Goal: Task Accomplishment & Management: Use online tool/utility

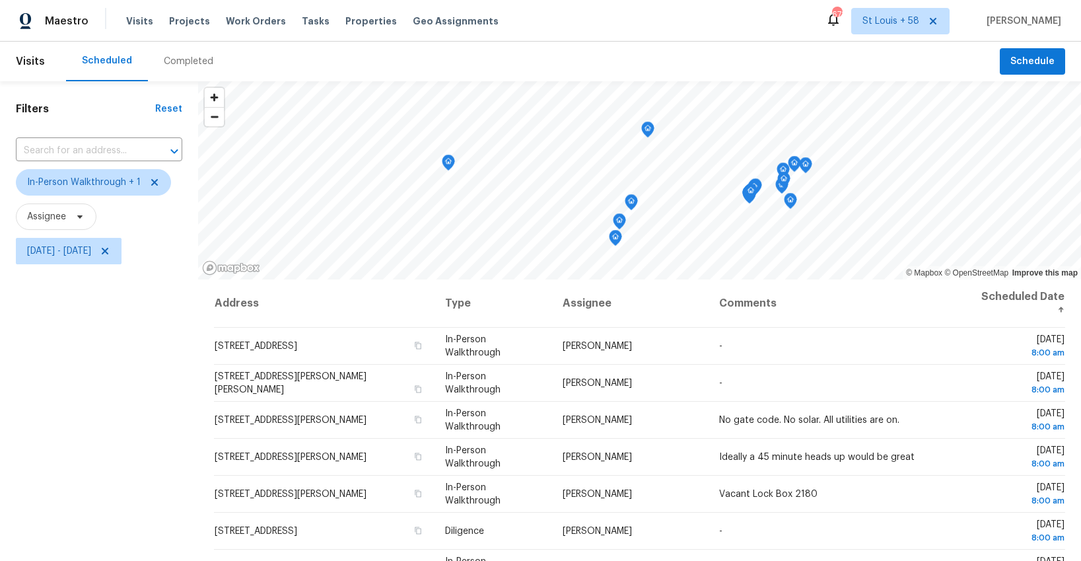
scroll to position [363, 0]
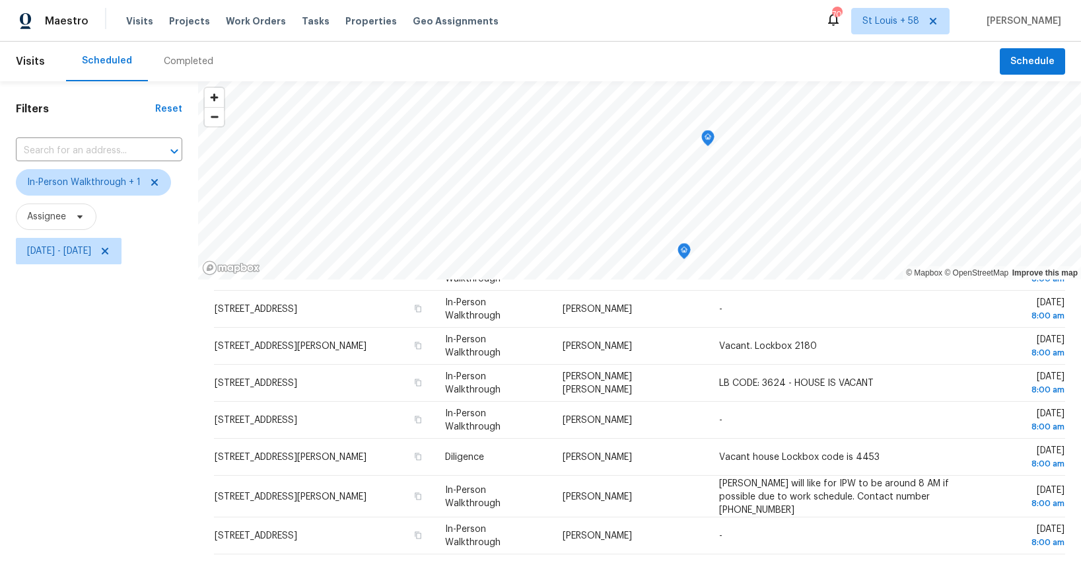
click at [706, 137] on icon "Map marker" at bounding box center [708, 137] width 4 height 3
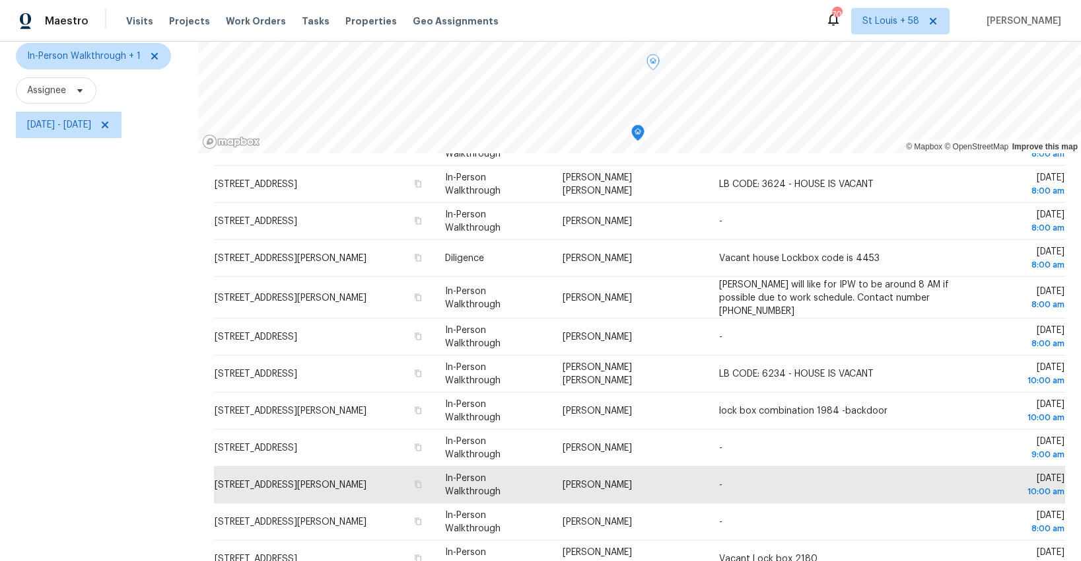
scroll to position [167, 0]
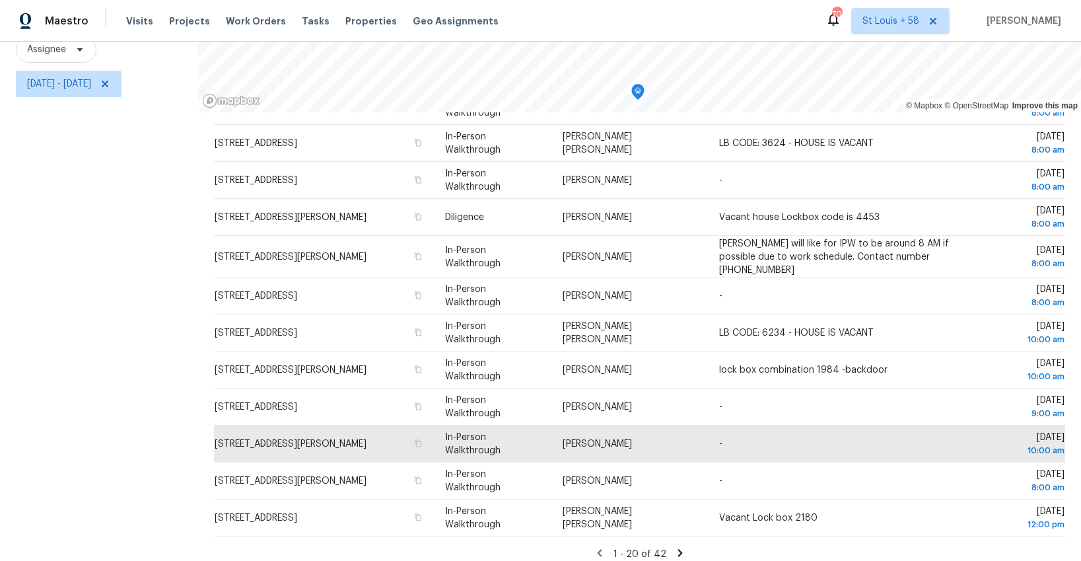
click at [677, 549] on icon at bounding box center [679, 552] width 5 height 7
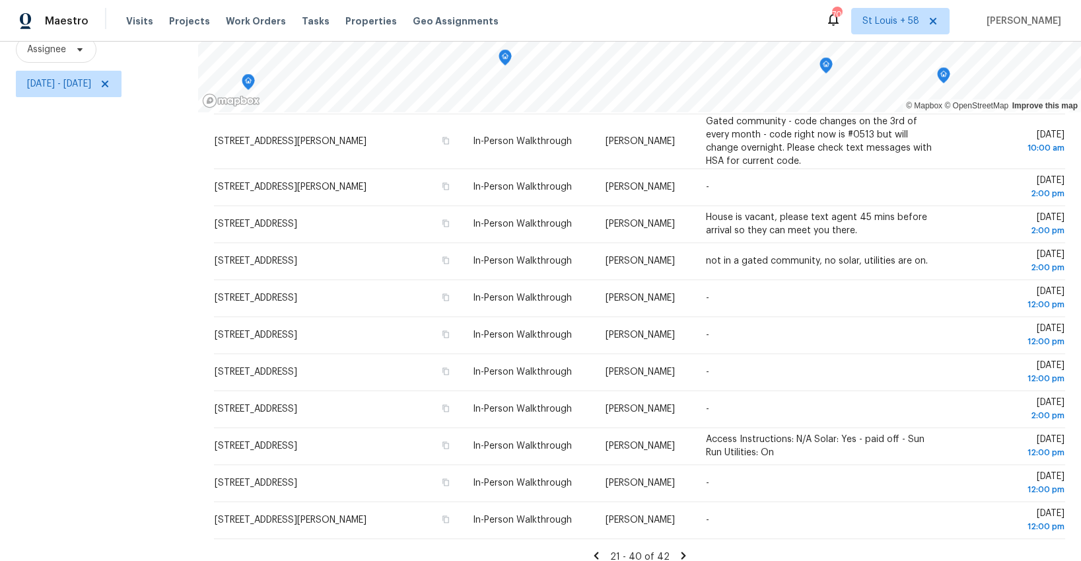
click at [681, 549] on icon at bounding box center [683, 555] width 12 height 12
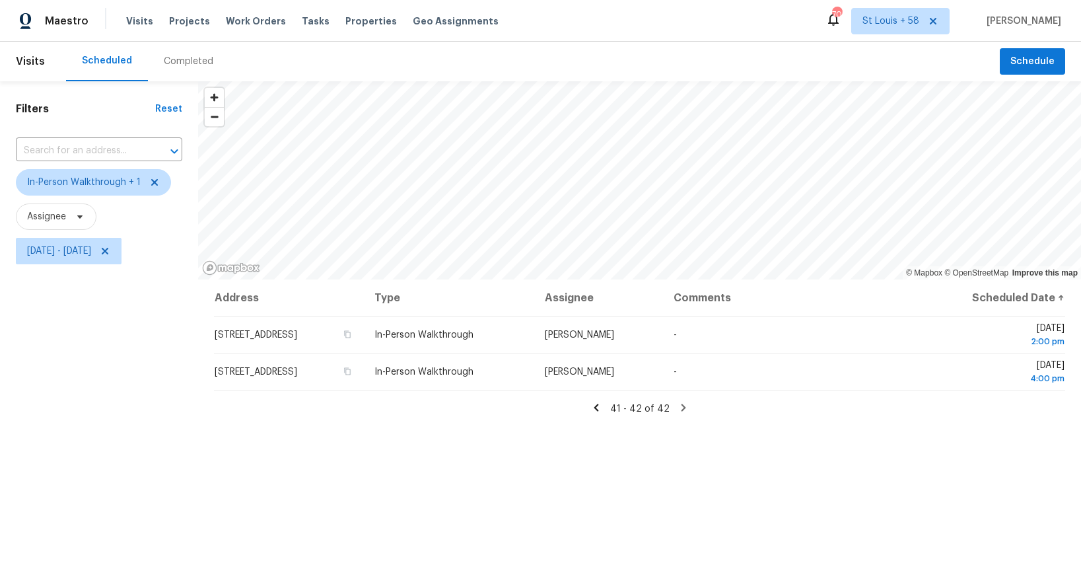
scroll to position [0, 0]
click at [599, 410] on icon at bounding box center [596, 407] width 12 height 12
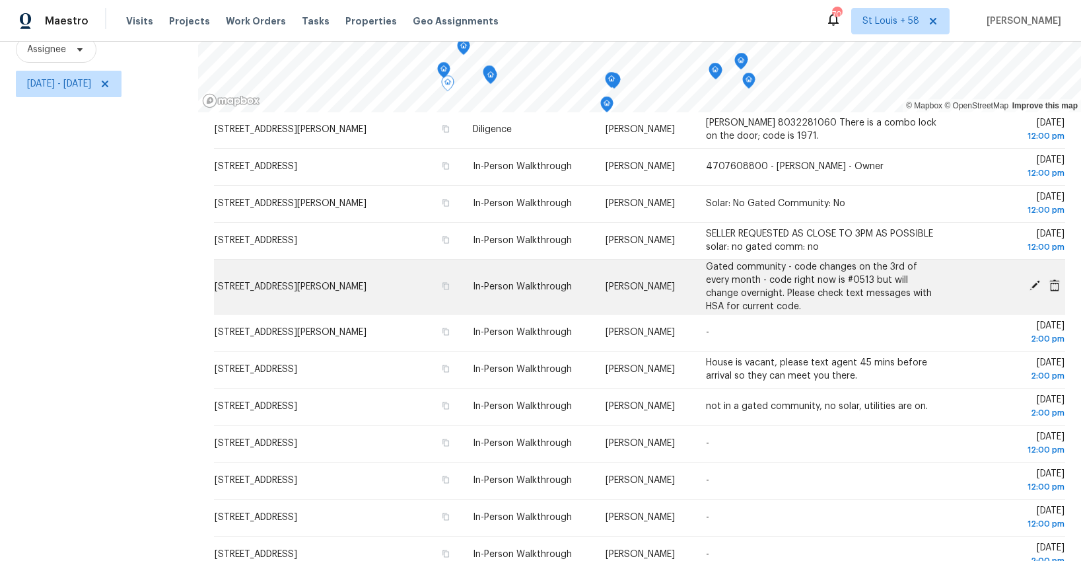
scroll to position [399, 0]
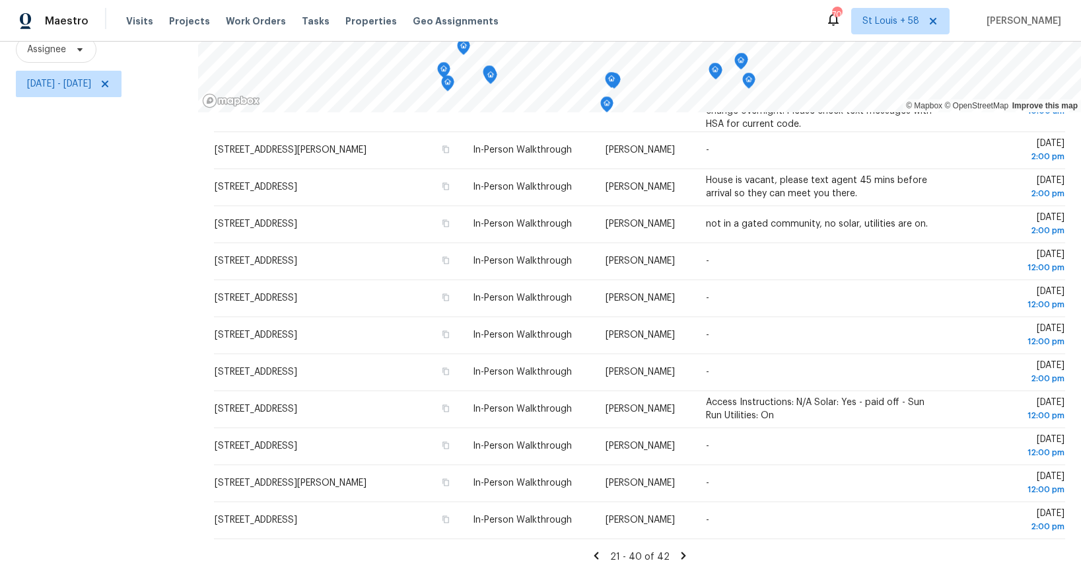
click at [598, 551] on icon at bounding box center [596, 554] width 5 height 7
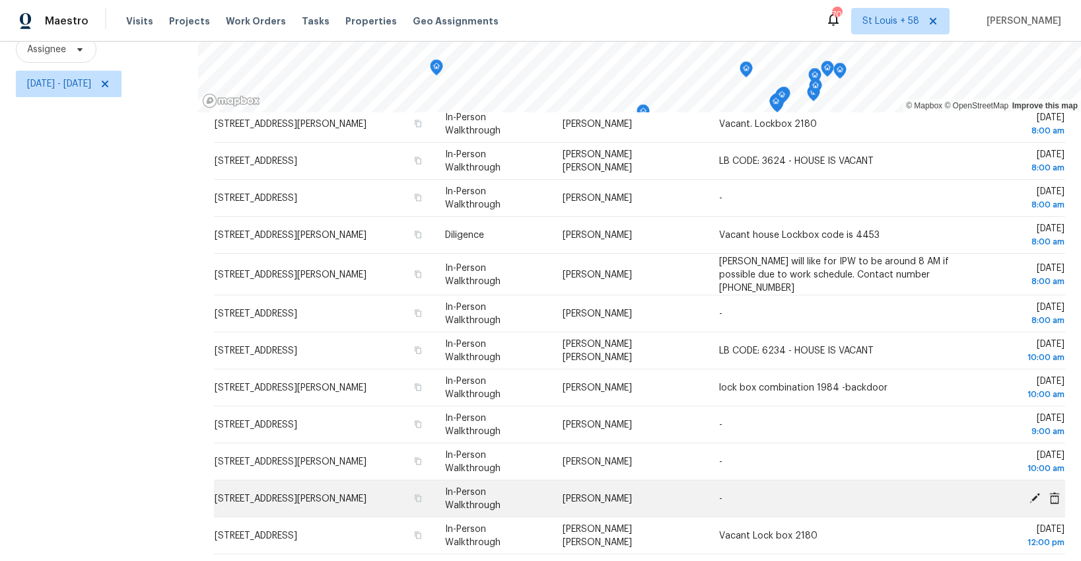
scroll to position [368, 0]
